Goal: Task Accomplishment & Management: Manage account settings

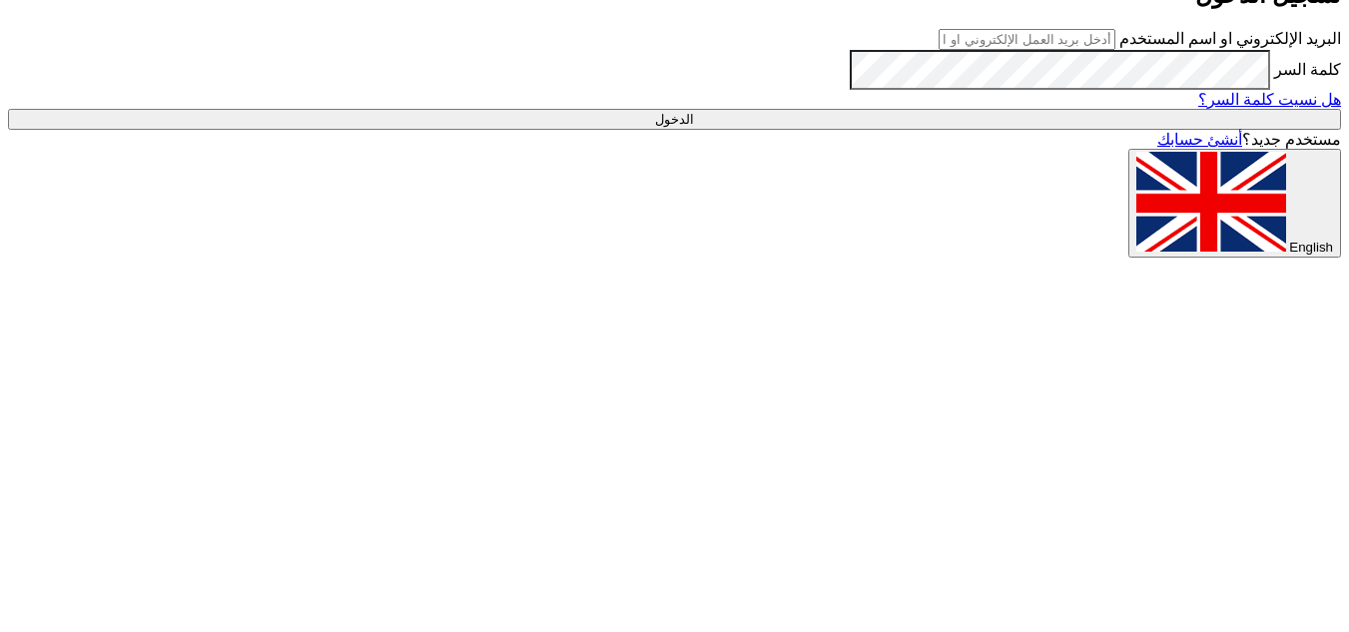
click at [1115, 50] on input "text" at bounding box center [1026, 39] width 177 height 21
type input "[EMAIL_ADDRESS][DOMAIN_NAME]"
click at [1102, 130] on input "الدخول" at bounding box center [674, 119] width 1333 height 21
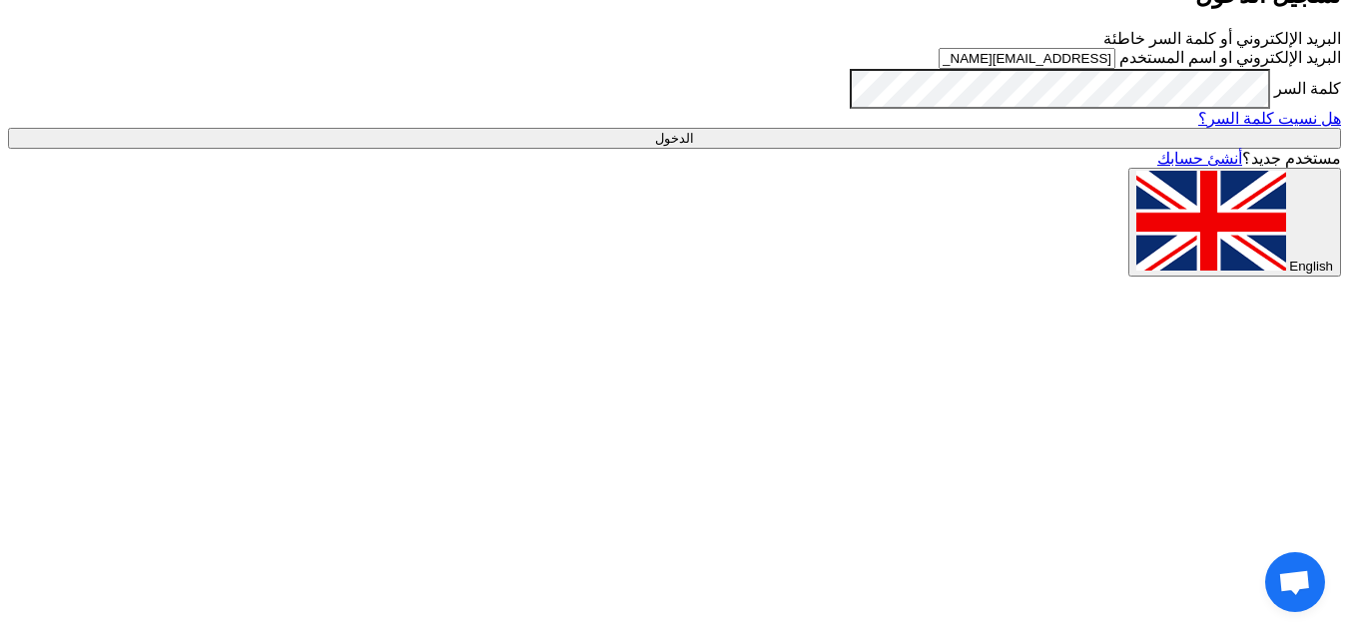
click at [1310, 276] on div "أهلا بك ... تسجيل الدخول البريد الإلكتروني أو كلمة السر خاطئة البريد الإلكتروني…" at bounding box center [674, 95] width 1333 height 361
click at [1330, 276] on div "أهلا بك ... تسجيل الدخول البريد الإلكتروني أو كلمة السر خاطئة البريد الإلكتروني…" at bounding box center [674, 95] width 1333 height 361
click at [1176, 149] on input "الدخول" at bounding box center [674, 138] width 1333 height 21
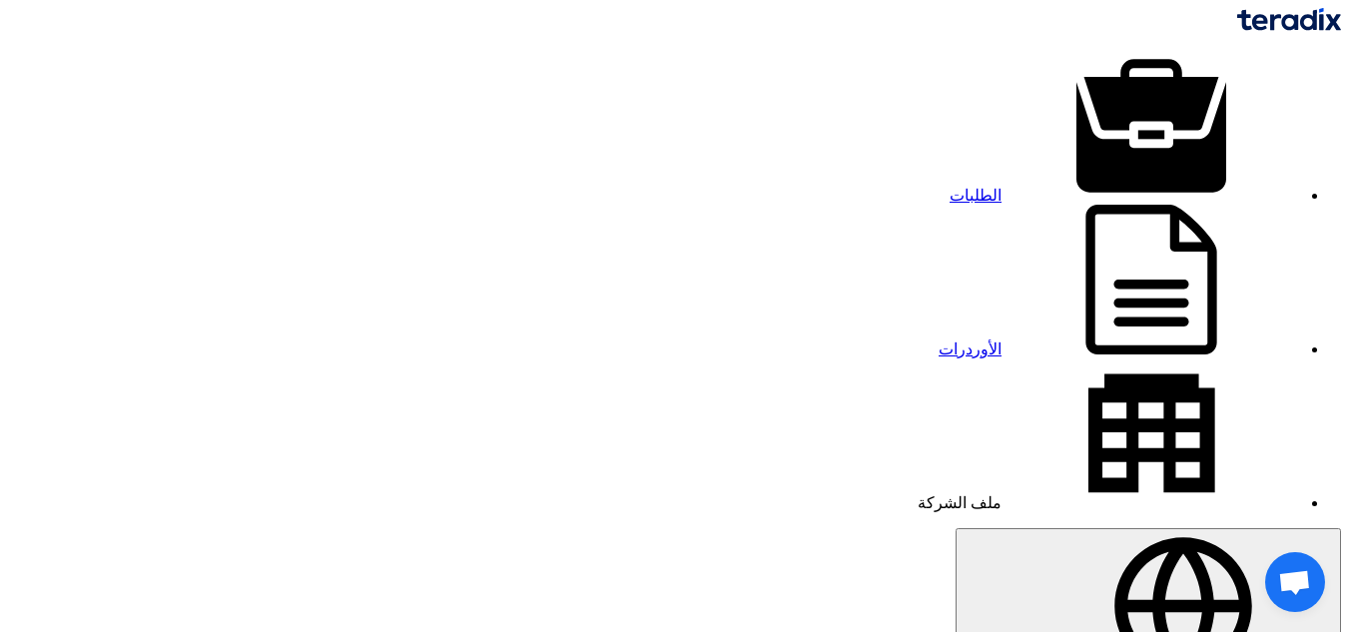
click at [1237, 15] on img at bounding box center [1289, 19] width 104 height 23
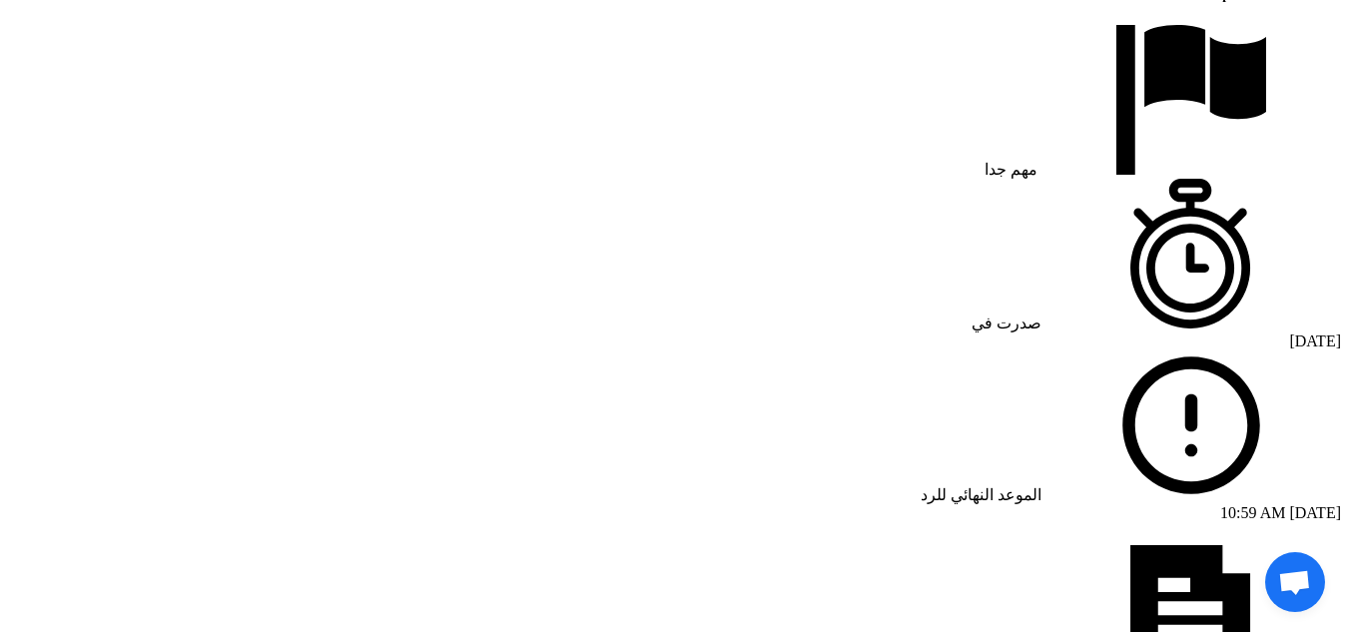
scroll to position [1098, 0]
